Goal: Find specific page/section: Find specific page/section

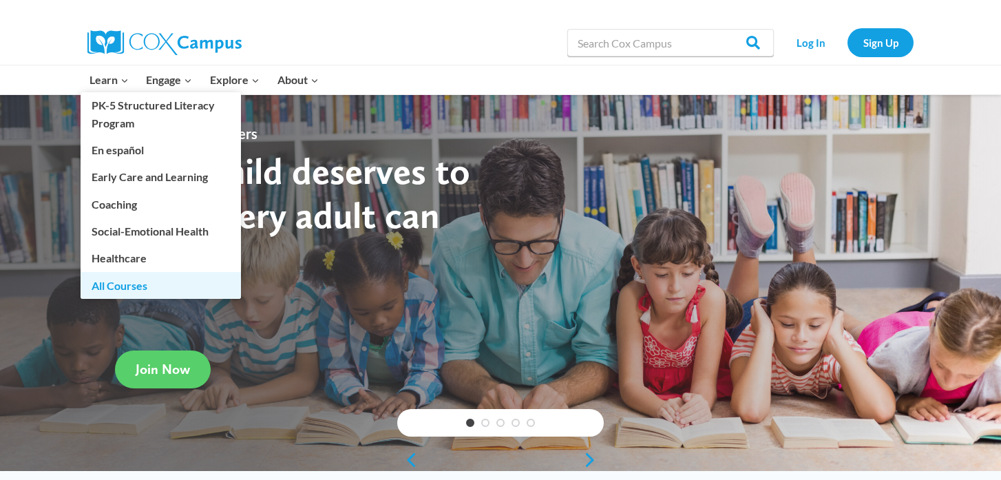
click at [115, 291] on link "All Courses" at bounding box center [161, 285] width 160 height 26
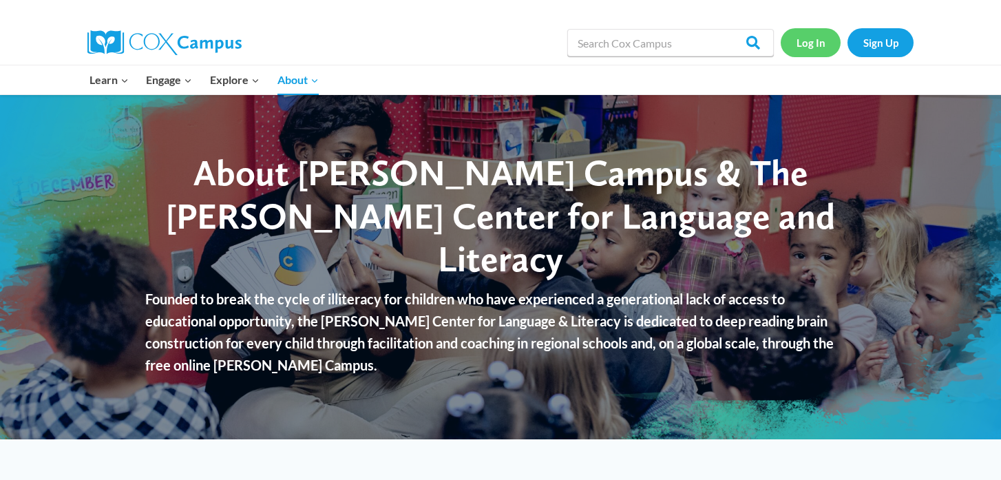
click at [811, 49] on link "Log In" at bounding box center [810, 42] width 60 height 28
